Goal: Task Accomplishment & Management: Manage account settings

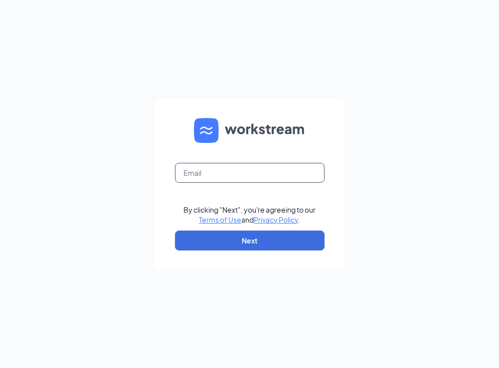
type input "people@cfamtdora.com"
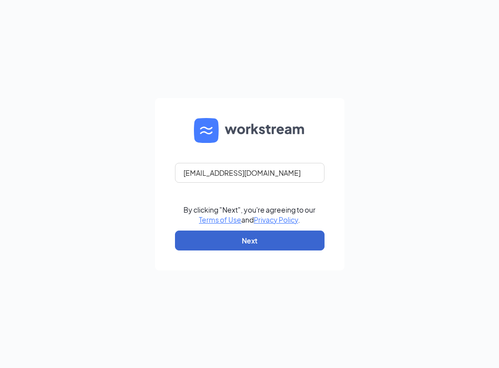
click at [213, 244] on button "Next" at bounding box center [250, 241] width 150 height 20
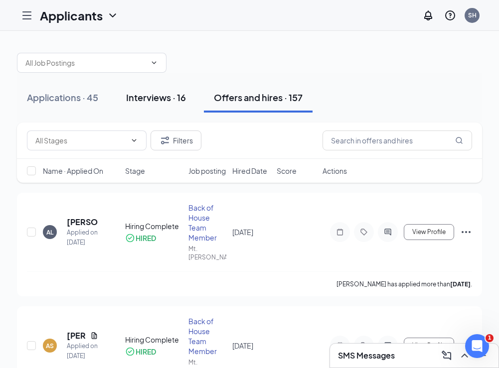
click at [149, 94] on div "Interviews · 16" at bounding box center [156, 97] width 60 height 12
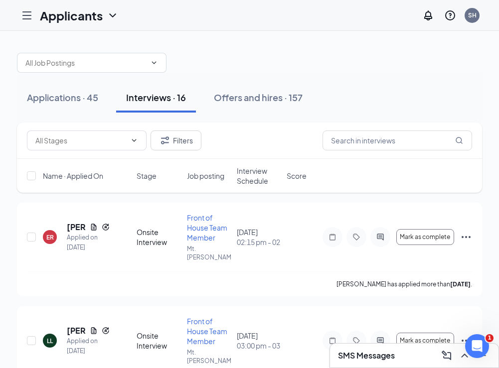
click at [253, 173] on span "Interview Schedule" at bounding box center [259, 176] width 44 height 20
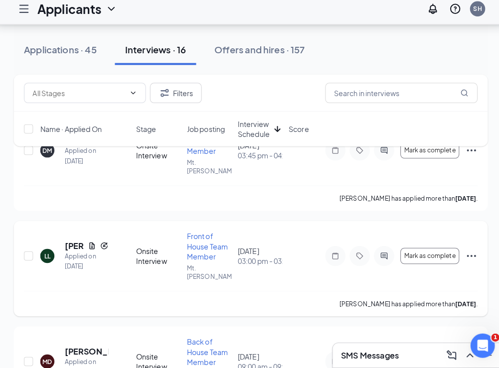
scroll to position [106, 0]
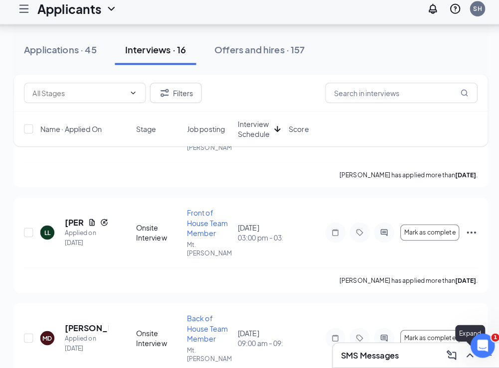
click at [461, 354] on icon "ChevronUp" at bounding box center [464, 356] width 6 height 4
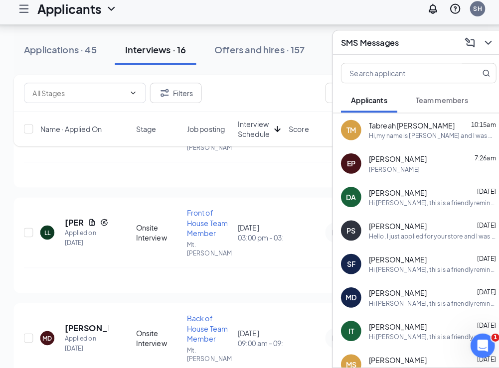
click at [426, 141] on div "TM Tabreah [PERSON_NAME] 10:15am Hi,my name is Tabreah [PERSON_NAME] and I was …" at bounding box center [414, 134] width 169 height 33
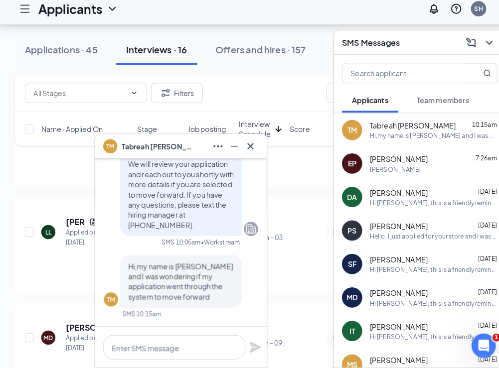
scroll to position [0, 0]
click at [243, 145] on icon "Cross" at bounding box center [248, 151] width 12 height 12
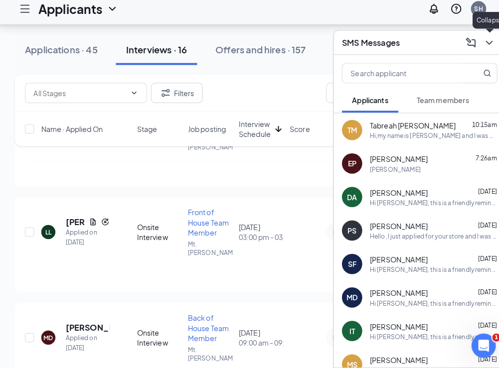
click at [477, 44] on icon "ChevronDown" at bounding box center [483, 49] width 12 height 12
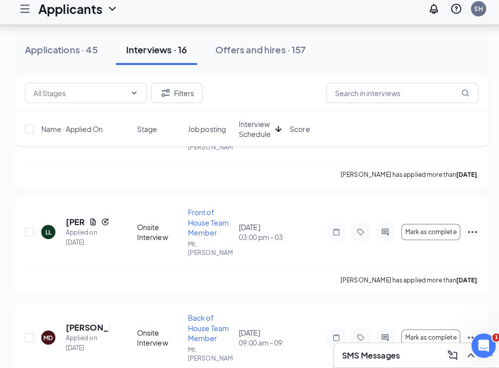
click at [76, 130] on span "Name · Applied On" at bounding box center [73, 134] width 60 height 10
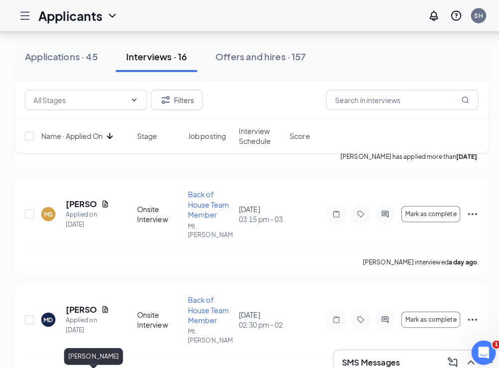
scroll to position [229, 0]
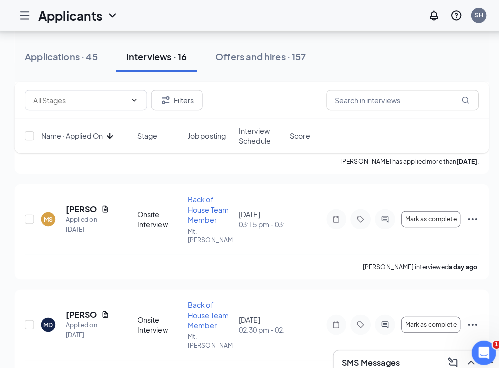
click at [91, 129] on span "Name · Applied On" at bounding box center [73, 134] width 60 height 10
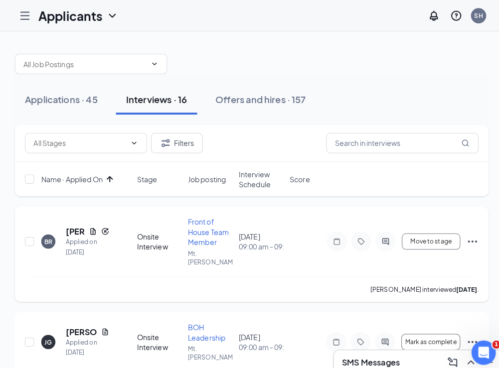
scroll to position [0, 0]
click at [64, 90] on button "Applications · 45" at bounding box center [62, 98] width 91 height 30
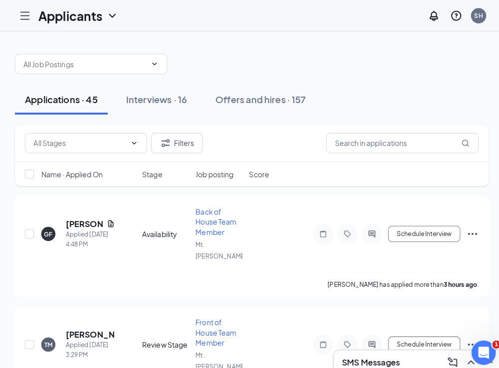
click at [213, 173] on span "Job posting" at bounding box center [212, 171] width 37 height 10
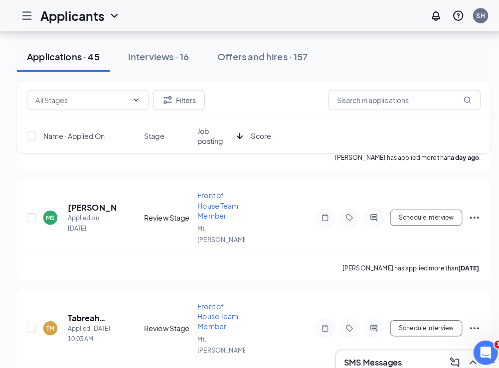
scroll to position [1516, 0]
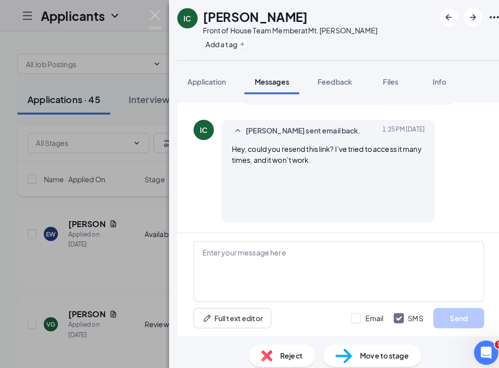
scroll to position [186, 0]
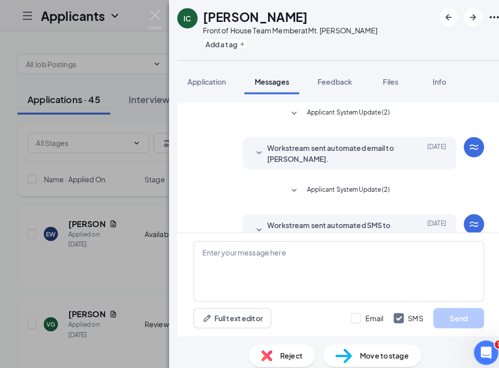
click at [246, 153] on div "Workstream sent automated email to [PERSON_NAME]. [DATE] Hi [PERSON_NAME], Grea…" at bounding box center [342, 151] width 209 height 32
click at [253, 153] on icon "SmallChevronDown" at bounding box center [254, 151] width 12 height 12
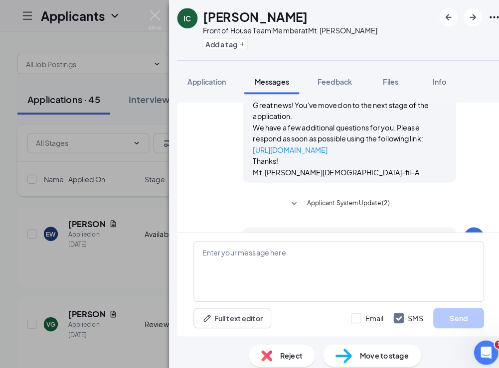
scroll to position [87, 0]
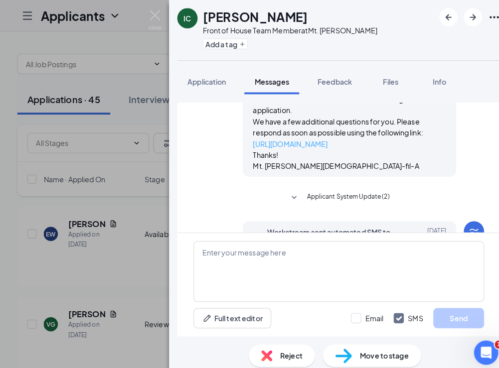
click at [307, 142] on link "[URL][DOMAIN_NAME]" at bounding box center [284, 141] width 73 height 9
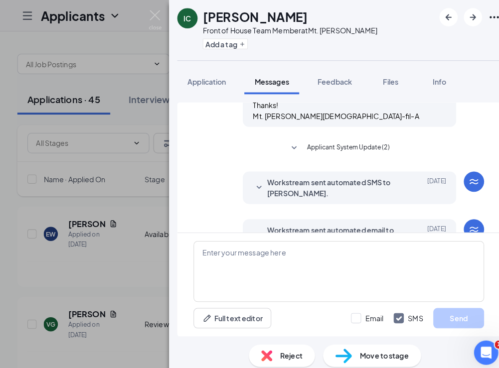
scroll to position [152, 0]
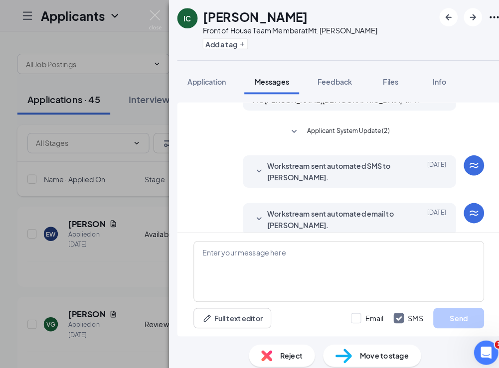
click at [249, 168] on icon "SmallChevronDown" at bounding box center [254, 169] width 12 height 12
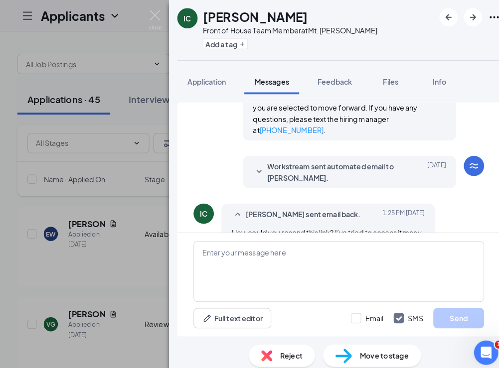
click at [249, 169] on icon "SmallChevronDown" at bounding box center [254, 169] width 12 height 12
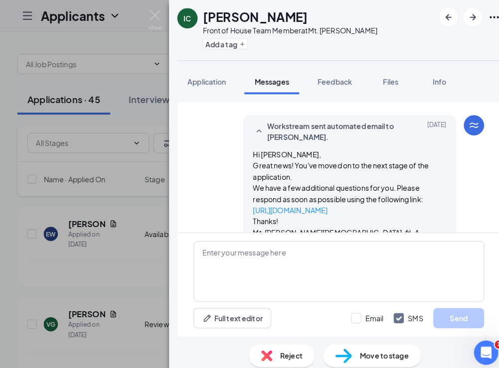
scroll to position [22, 0]
click at [148, 16] on img at bounding box center [152, 19] width 12 height 19
